Goal: Download file/media

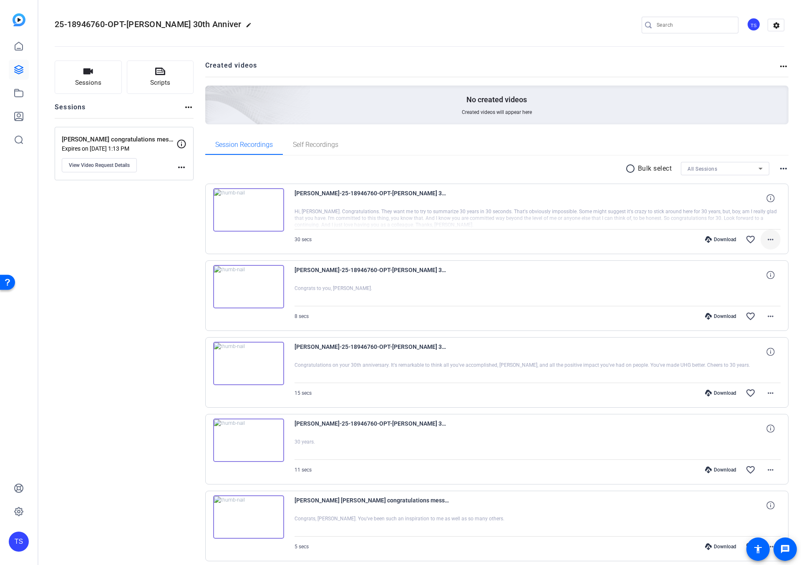
click at [771, 239] on mat-icon "more_horiz" at bounding box center [771, 240] width 10 height 10
drag, startPoint x: 752, startPoint y: 276, endPoint x: 490, endPoint y: 172, distance: 282.2
click at [491, 170] on div "Download Original Share Original Download MP4 Share MP4 Play MP4 (HQ) Extract A…" at bounding box center [400, 282] width 801 height 565
click at [586, 212] on div at bounding box center [400, 282] width 801 height 565
click at [595, 211] on div at bounding box center [538, 218] width 487 height 21
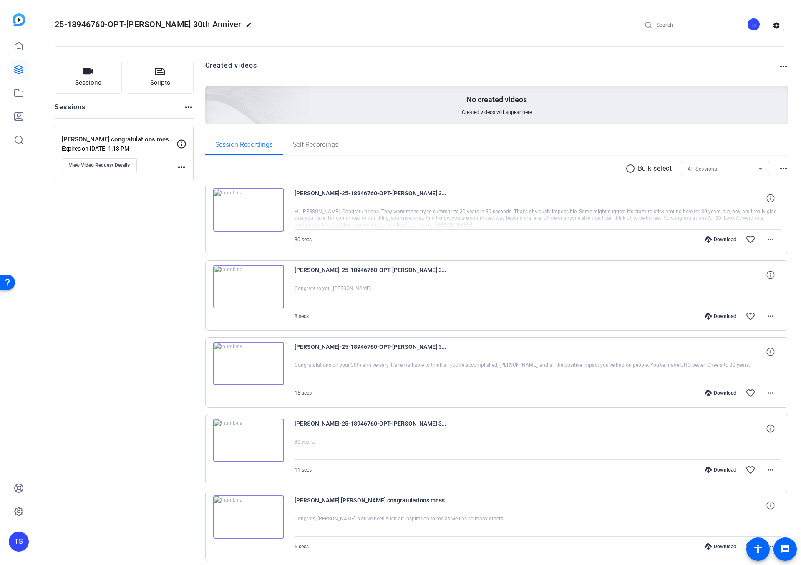
click at [765, 215] on div at bounding box center [538, 218] width 487 height 21
click at [248, 200] on img at bounding box center [248, 209] width 71 height 43
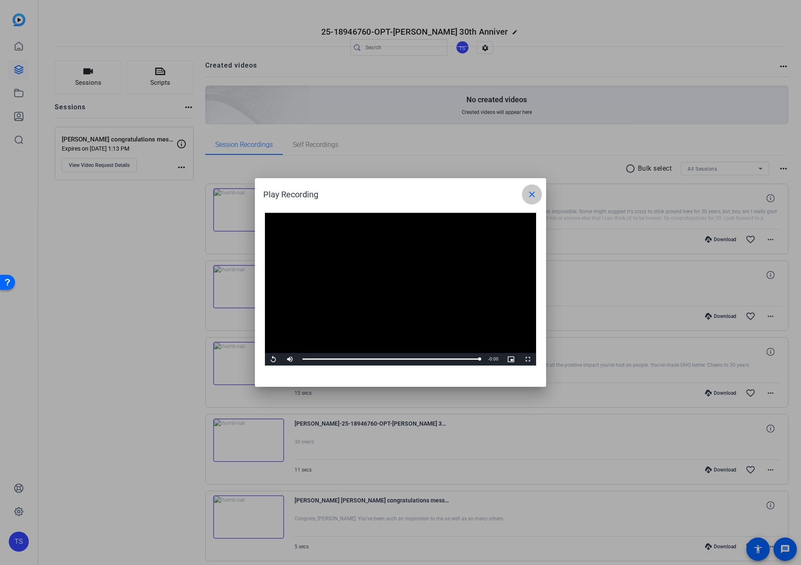
click at [531, 199] on mat-icon "close" at bounding box center [532, 195] width 10 height 10
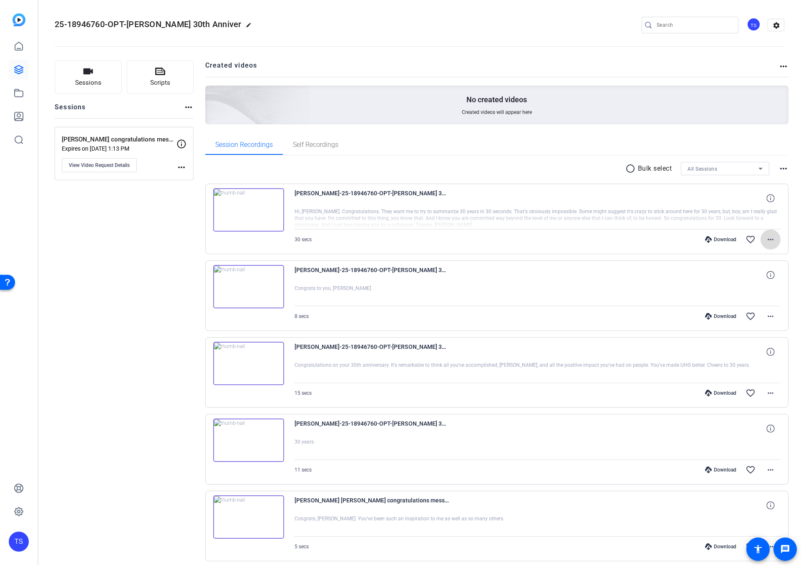
click at [771, 240] on mat-icon "more_horiz" at bounding box center [771, 240] width 10 height 10
click at [756, 281] on span "Download MP4" at bounding box center [749, 278] width 50 height 10
click at [273, 224] on img at bounding box center [248, 209] width 71 height 43
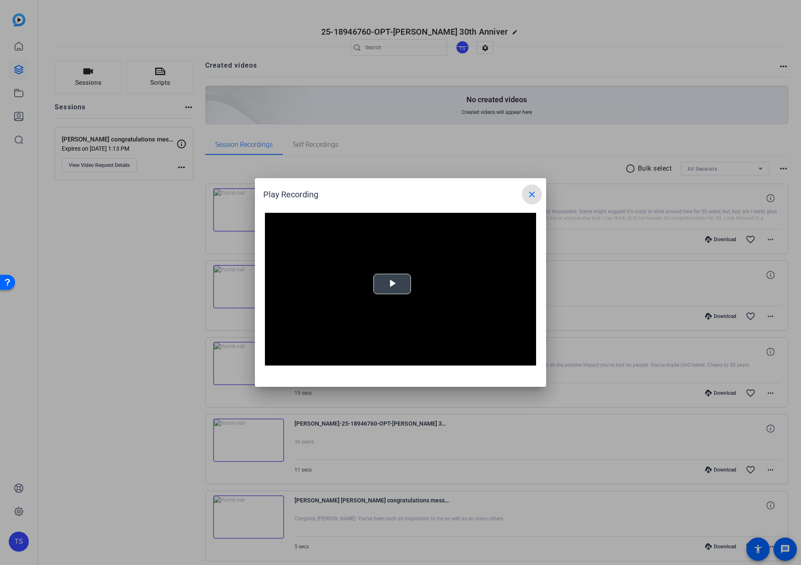
click at [392, 284] on span "Video Player" at bounding box center [392, 284] width 0 height 0
click at [271, 359] on span "Video Player" at bounding box center [273, 359] width 17 height 0
click at [531, 193] on mat-icon "close" at bounding box center [532, 195] width 10 height 10
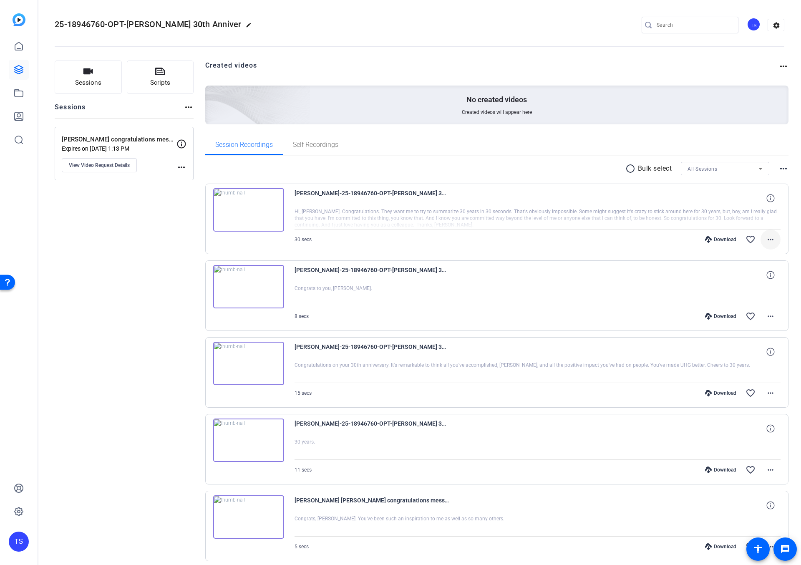
click at [769, 238] on mat-icon "more_horiz" at bounding box center [771, 240] width 10 height 10
click at [751, 318] on span "Download Transcript" at bounding box center [749, 319] width 50 height 10
